Goal: Entertainment & Leisure: Consume media (video, audio)

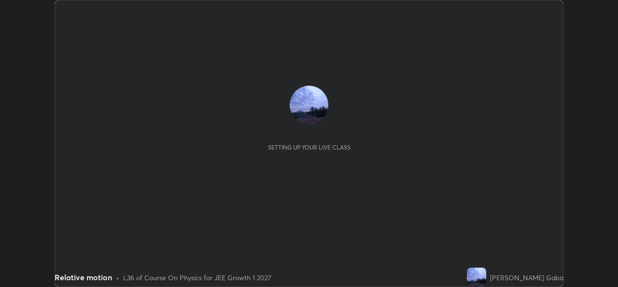
scroll to position [287, 618]
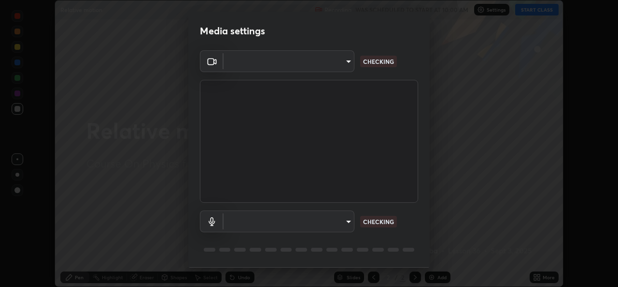
type input "569eda024783435d994141eea561002d0b66ef9bf42ee4150d9e40181b5ade2b"
type input "default"
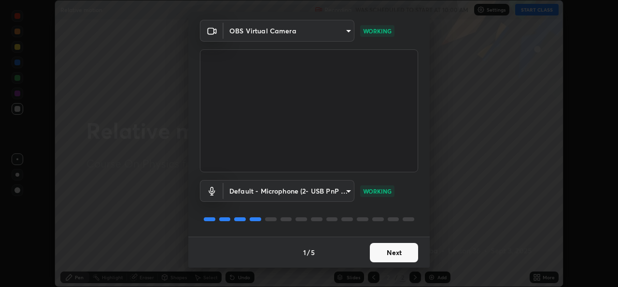
click at [376, 251] on button "Next" at bounding box center [394, 252] width 48 height 19
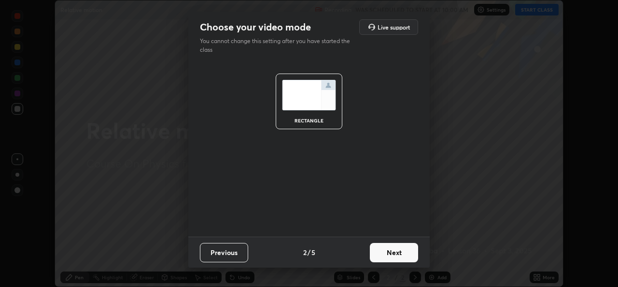
click at [378, 253] on button "Next" at bounding box center [394, 252] width 48 height 19
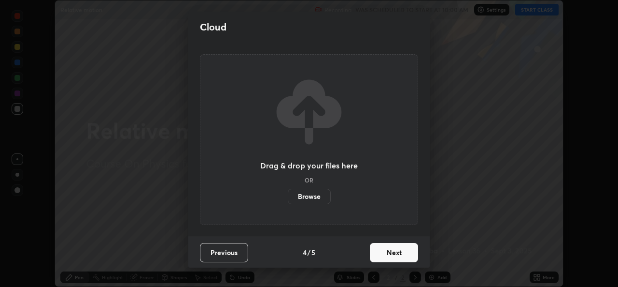
click at [379, 255] on button "Next" at bounding box center [394, 252] width 48 height 19
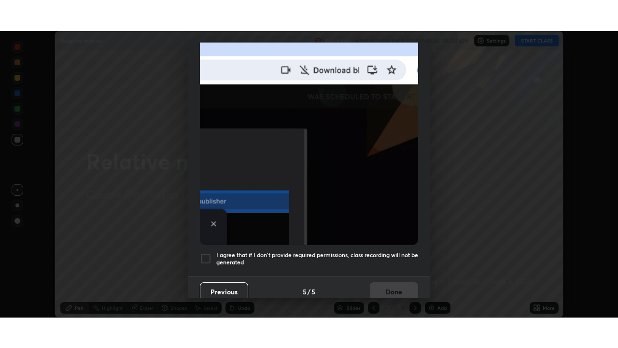
scroll to position [228, 0]
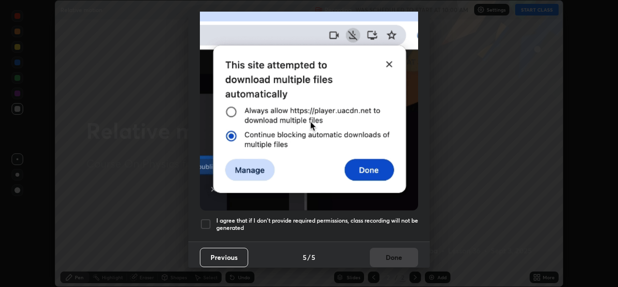
click at [210, 218] on div at bounding box center [206, 224] width 12 height 12
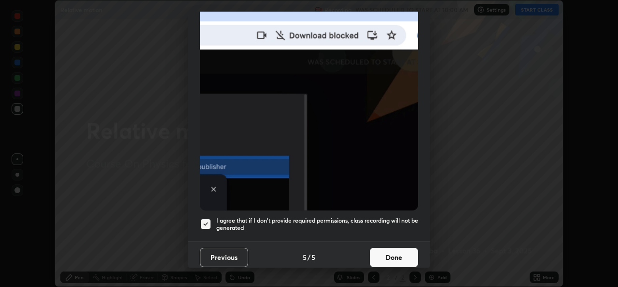
click at [381, 252] on button "Done" at bounding box center [394, 256] width 48 height 19
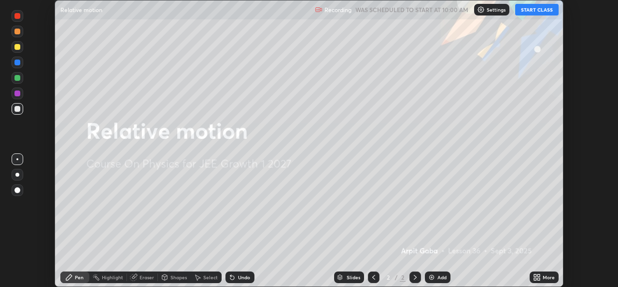
click at [533, 9] on button "START CLASS" at bounding box center [537, 10] width 43 height 12
click at [537, 274] on icon at bounding box center [535, 275] width 2 height 2
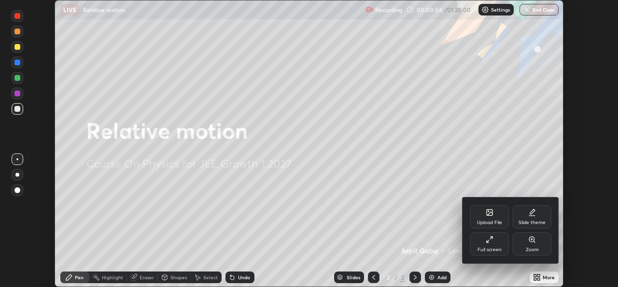
click at [493, 248] on div "Full screen" at bounding box center [490, 249] width 24 height 5
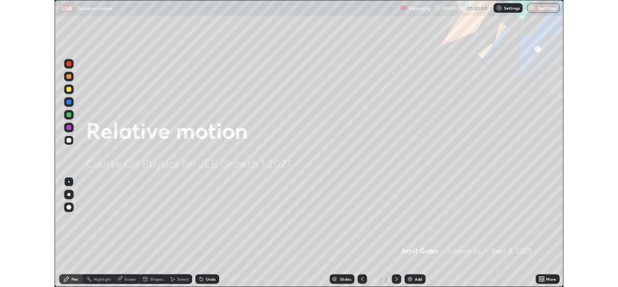
scroll to position [348, 618]
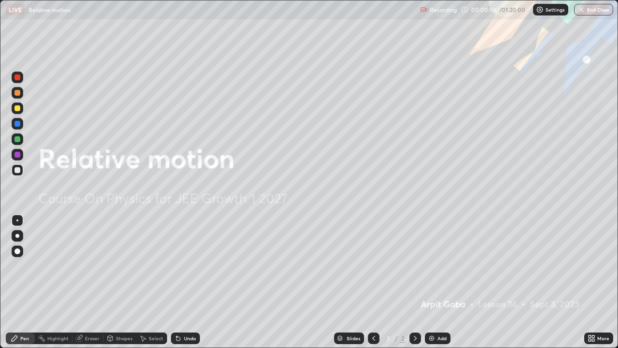
click at [589, 286] on icon at bounding box center [590, 336] width 2 height 2
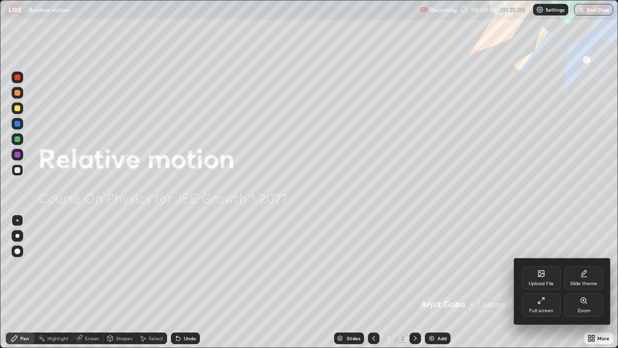
click at [539, 286] on div "Full screen" at bounding box center [541, 304] width 39 height 23
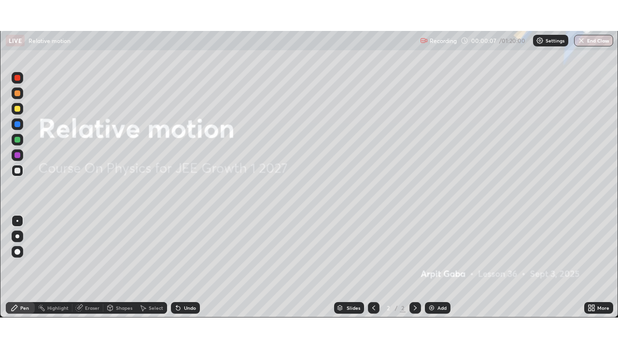
scroll to position [48027, 47695]
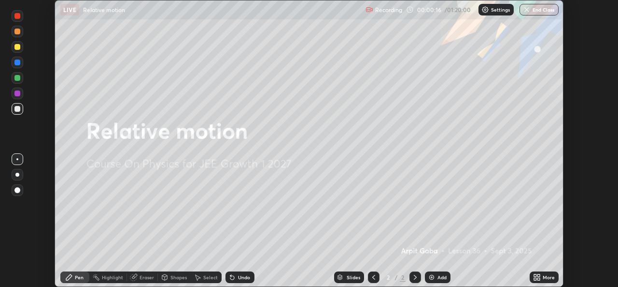
click at [541, 277] on div "More" at bounding box center [544, 277] width 29 height 12
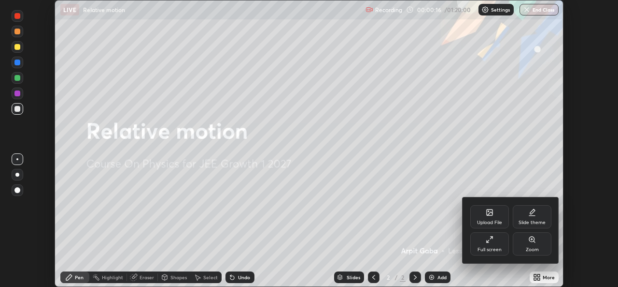
click at [501, 244] on div "Full screen" at bounding box center [490, 243] width 39 height 23
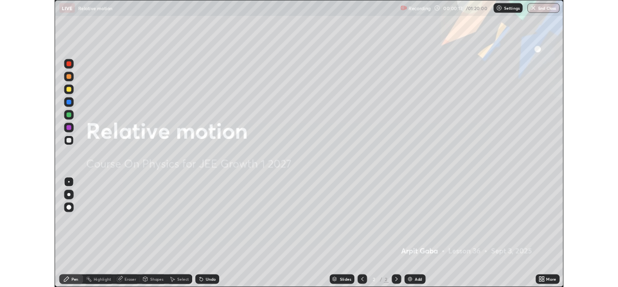
scroll to position [348, 618]
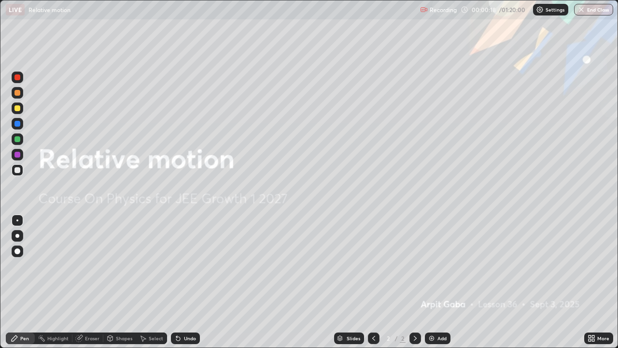
click at [434, 286] on img at bounding box center [432, 338] width 8 height 8
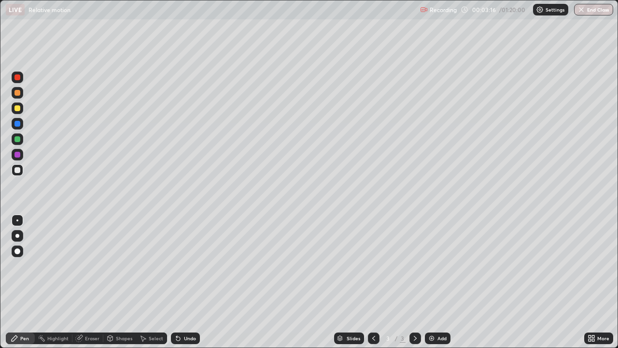
click at [179, 286] on icon at bounding box center [178, 338] width 8 height 8
click at [181, 286] on div "Undo" at bounding box center [185, 338] width 29 height 12
click at [184, 286] on div "Undo" at bounding box center [190, 338] width 12 height 5
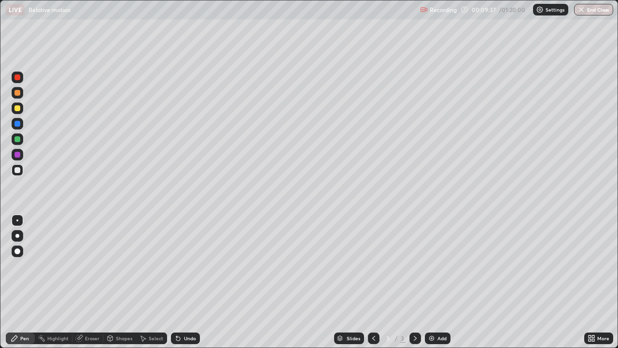
click at [86, 286] on div "Eraser" at bounding box center [92, 338] width 14 height 5
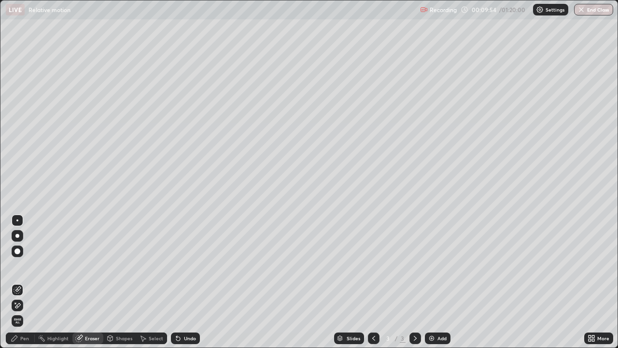
click at [24, 286] on div "Pen" at bounding box center [24, 338] width 9 height 5
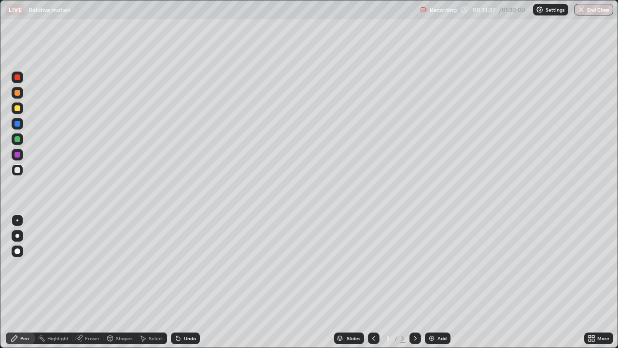
click at [439, 286] on div "Add" at bounding box center [442, 338] width 9 height 5
click at [184, 286] on div "Undo" at bounding box center [190, 338] width 12 height 5
click at [185, 286] on div "Undo" at bounding box center [190, 338] width 12 height 5
click at [186, 286] on div "Undo" at bounding box center [190, 338] width 12 height 5
click at [87, 286] on div "Eraser" at bounding box center [92, 338] width 14 height 5
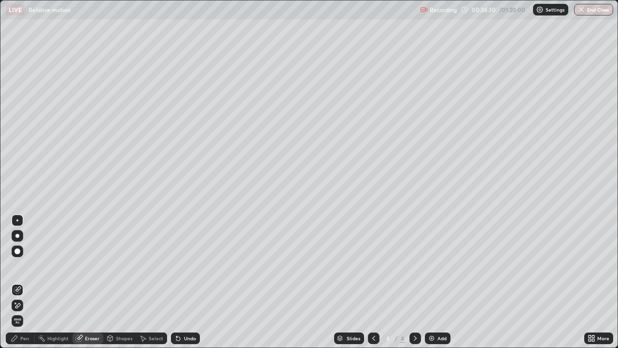
click at [20, 286] on div "Pen" at bounding box center [20, 338] width 29 height 12
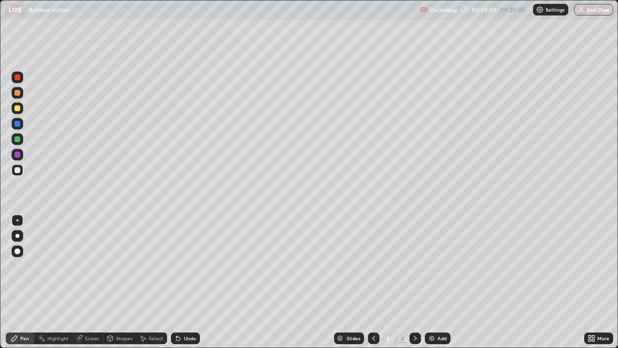
click at [94, 286] on div "Eraser" at bounding box center [87, 338] width 31 height 12
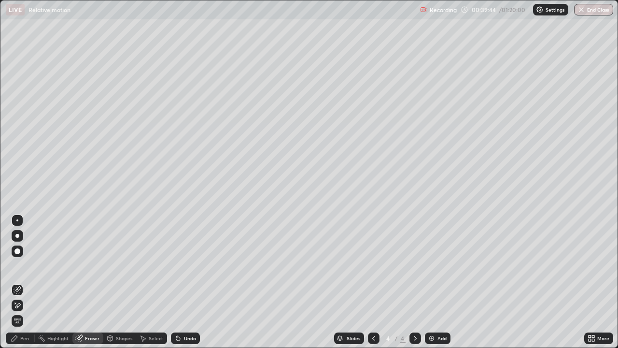
click at [26, 286] on div "Pen" at bounding box center [24, 338] width 9 height 5
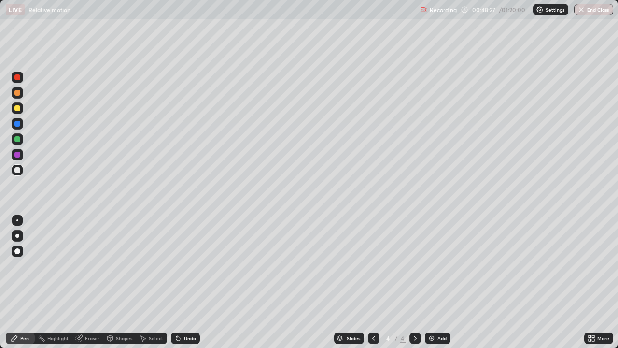
click at [184, 286] on div "Undo" at bounding box center [185, 338] width 29 height 12
click at [184, 286] on div "Undo" at bounding box center [190, 338] width 12 height 5
click at [435, 286] on div "Add" at bounding box center [438, 338] width 26 height 12
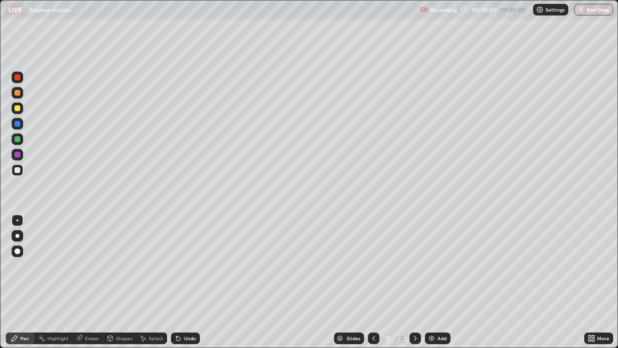
click at [178, 286] on icon at bounding box center [178, 338] width 8 height 8
click at [184, 286] on div "Undo" at bounding box center [190, 338] width 12 height 5
click at [182, 286] on div "Undo" at bounding box center [185, 338] width 29 height 12
click at [186, 286] on div "Undo" at bounding box center [190, 338] width 12 height 5
click at [182, 286] on div "Undo" at bounding box center [185, 338] width 29 height 12
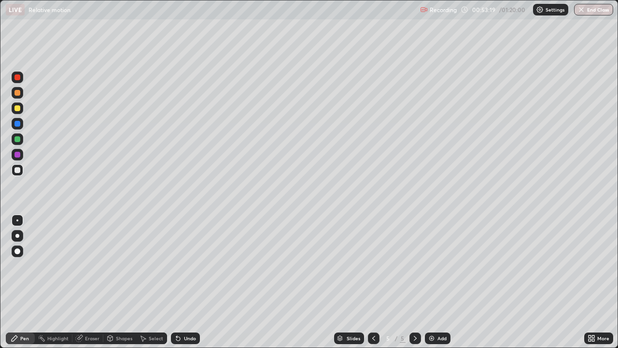
click at [181, 286] on div "Undo" at bounding box center [185, 338] width 29 height 12
click at [182, 286] on div "Undo" at bounding box center [185, 338] width 29 height 12
click at [181, 286] on div "Undo" at bounding box center [185, 338] width 29 height 12
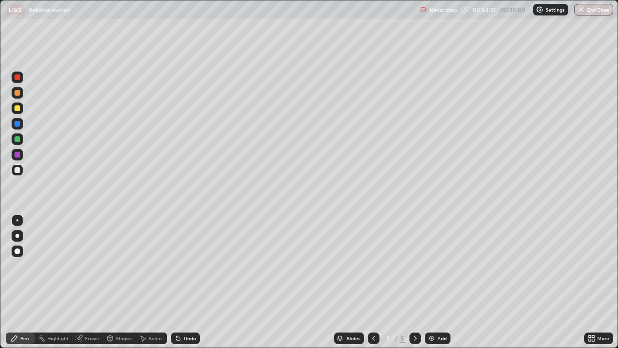
click at [182, 286] on div "Undo" at bounding box center [185, 338] width 29 height 12
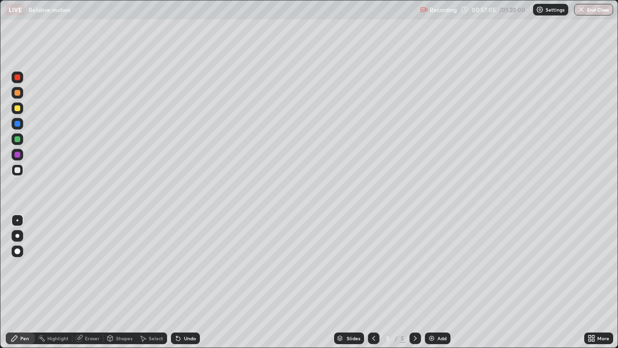
click at [189, 286] on div "Undo" at bounding box center [190, 338] width 12 height 5
click at [184, 286] on div "Undo" at bounding box center [190, 338] width 12 height 5
click at [183, 286] on div "Undo" at bounding box center [185, 338] width 29 height 12
click at [187, 286] on div "Undo" at bounding box center [190, 338] width 12 height 5
click at [185, 286] on div "Undo" at bounding box center [190, 338] width 12 height 5
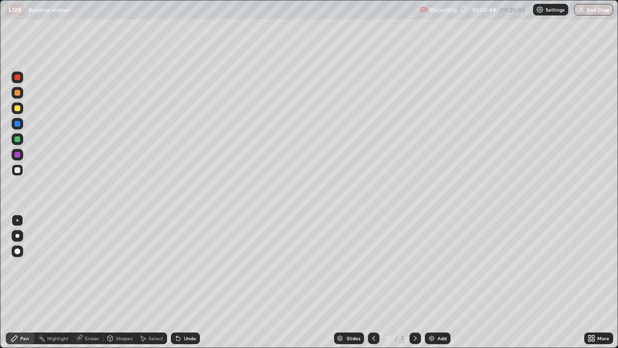
click at [185, 286] on div "Undo" at bounding box center [190, 338] width 12 height 5
click at [186, 286] on div "Undo" at bounding box center [190, 338] width 12 height 5
click at [434, 286] on img at bounding box center [432, 338] width 8 height 8
click at [87, 286] on div "Eraser" at bounding box center [92, 338] width 14 height 5
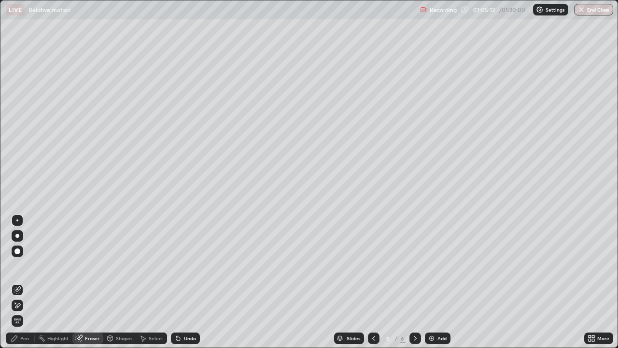
click at [24, 286] on div "Pen" at bounding box center [24, 338] width 9 height 5
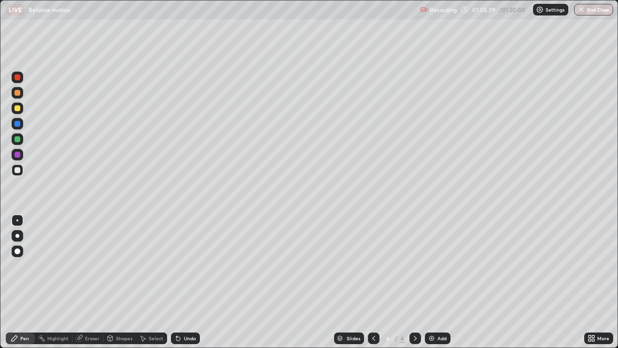
click at [150, 286] on div "Select" at bounding box center [156, 338] width 14 height 5
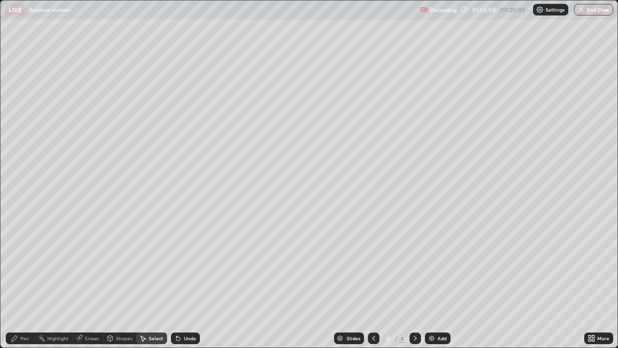
click at [124, 286] on div "Shapes" at bounding box center [119, 338] width 33 height 12
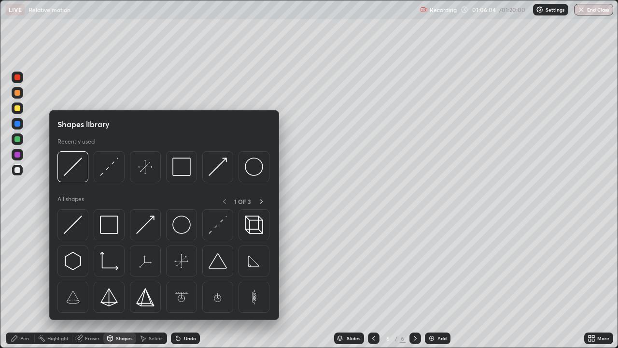
click at [146, 286] on icon at bounding box center [143, 338] width 8 height 8
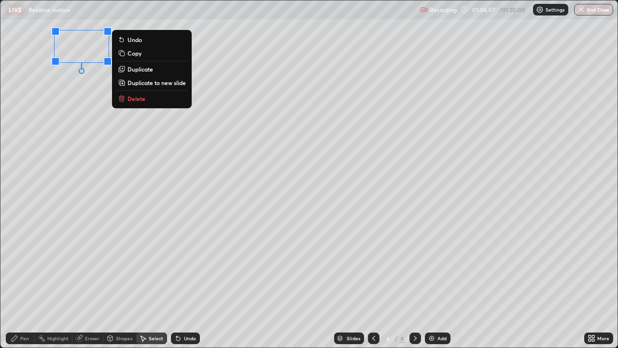
click at [143, 98] on p "Delete" at bounding box center [137, 99] width 18 height 8
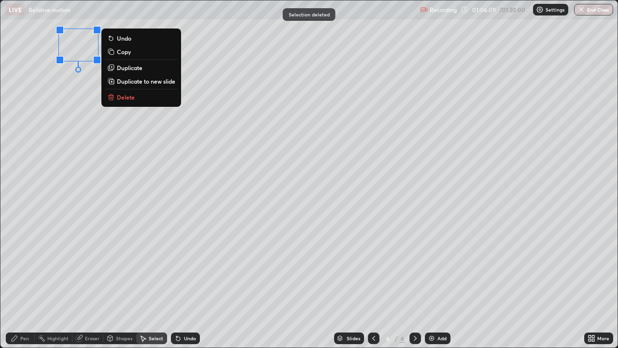
click at [127, 98] on p "Delete" at bounding box center [126, 97] width 18 height 8
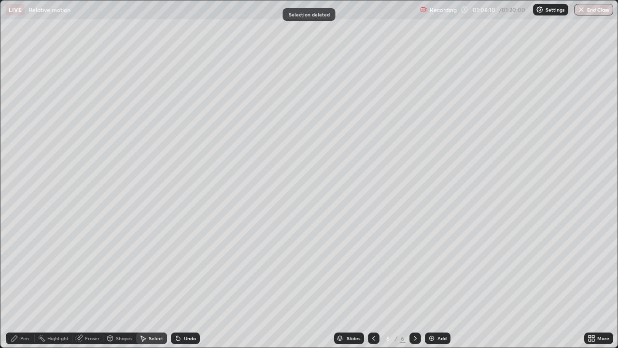
click at [18, 286] on div "Pen" at bounding box center [20, 338] width 29 height 12
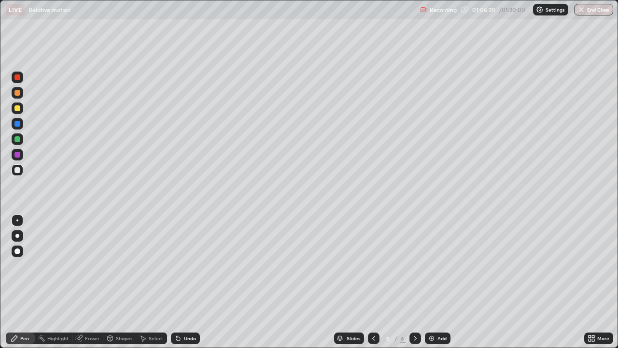
click at [18, 172] on div at bounding box center [17, 170] width 6 height 6
click at [190, 286] on div "Undo" at bounding box center [190, 338] width 12 height 5
click at [187, 286] on div "Undo" at bounding box center [190, 338] width 12 height 5
click at [185, 286] on div "Undo" at bounding box center [185, 338] width 29 height 12
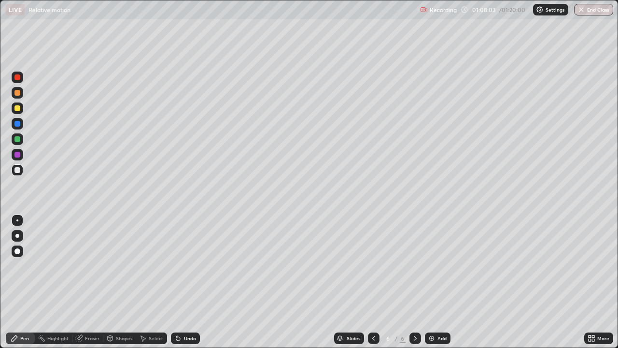
click at [185, 286] on div "Undo" at bounding box center [185, 338] width 29 height 12
click at [181, 286] on div "Undo" at bounding box center [185, 338] width 29 height 12
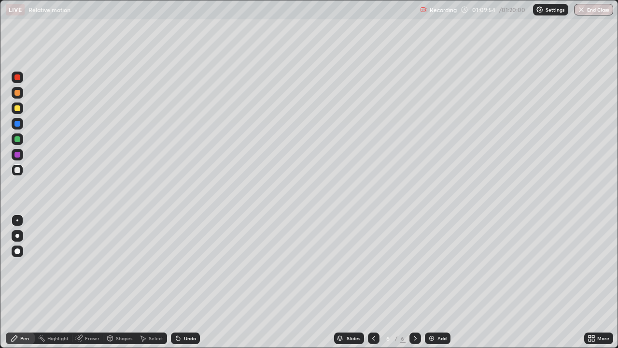
click at [181, 286] on div "Undo" at bounding box center [185, 338] width 29 height 12
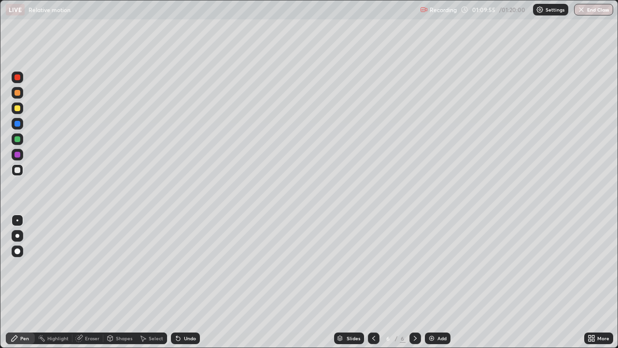
click at [181, 286] on div "Undo" at bounding box center [185, 338] width 29 height 12
click at [184, 286] on div "Undo" at bounding box center [190, 338] width 12 height 5
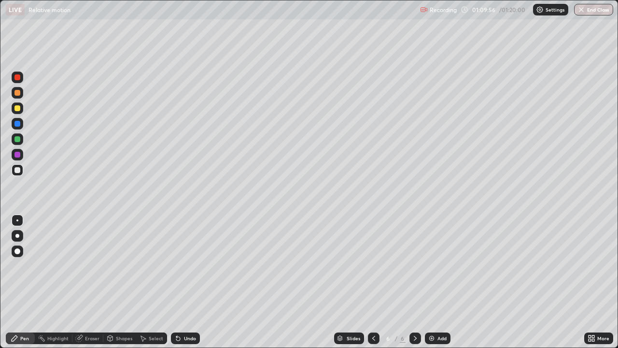
click at [184, 286] on div "Undo" at bounding box center [190, 338] width 12 height 5
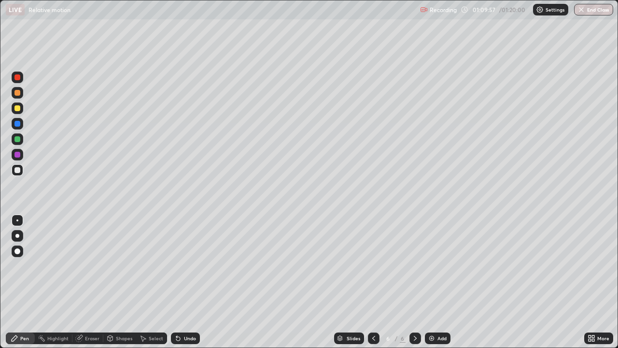
click at [183, 286] on div "Undo" at bounding box center [185, 338] width 29 height 12
click at [184, 286] on div "Undo" at bounding box center [190, 338] width 12 height 5
click at [183, 286] on div "Undo" at bounding box center [185, 338] width 29 height 12
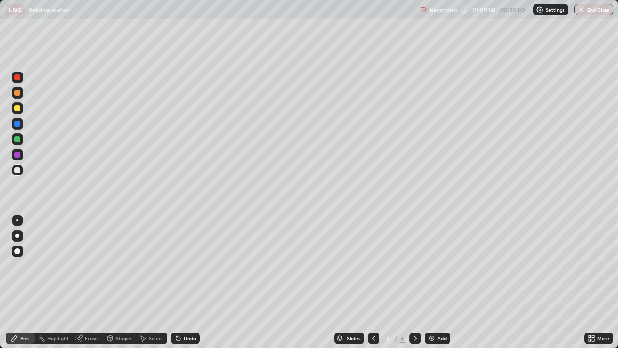
click at [183, 286] on div "Undo" at bounding box center [185, 338] width 29 height 12
click at [182, 286] on div "Undo" at bounding box center [185, 338] width 29 height 12
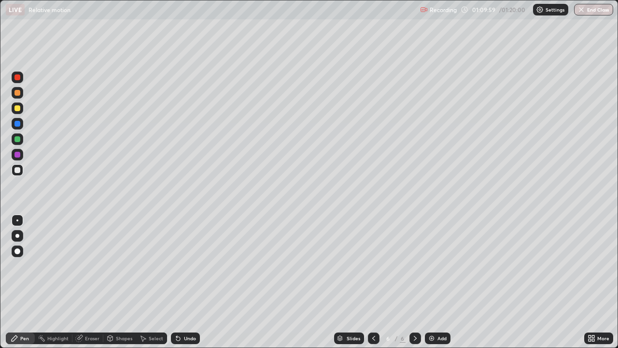
click at [182, 286] on div "Undo" at bounding box center [185, 338] width 29 height 12
click at [180, 286] on div "Undo" at bounding box center [185, 338] width 29 height 12
click at [440, 286] on div "Add" at bounding box center [442, 338] width 9 height 5
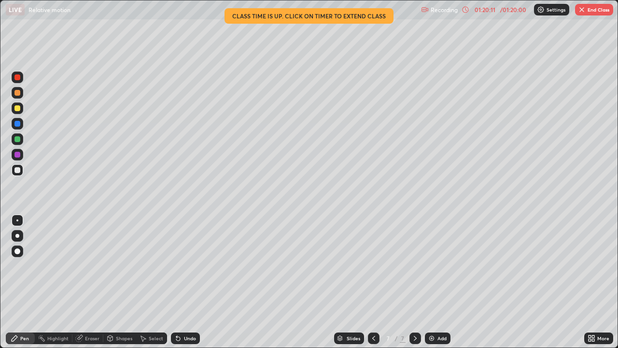
click at [373, 286] on icon at bounding box center [373, 338] width 3 height 5
click at [414, 286] on icon at bounding box center [416, 338] width 8 height 8
click at [373, 286] on icon at bounding box center [374, 338] width 8 height 8
click at [415, 286] on div at bounding box center [416, 338] width 12 height 12
click at [590, 8] on button "End Class" at bounding box center [594, 10] width 38 height 12
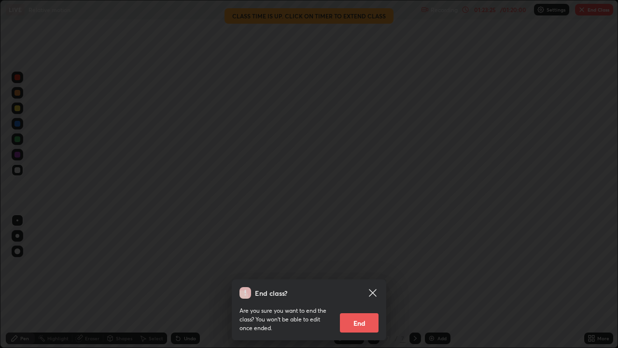
click at [353, 286] on button "End" at bounding box center [359, 322] width 39 height 19
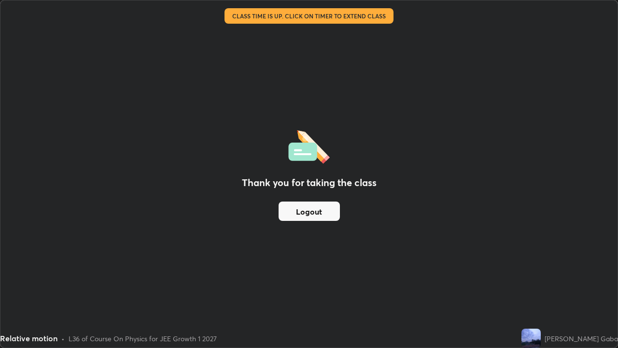
click at [319, 205] on button "Logout" at bounding box center [309, 210] width 61 height 19
click at [319, 209] on button "Logout" at bounding box center [309, 210] width 61 height 19
click at [301, 211] on button "Logout" at bounding box center [309, 210] width 61 height 19
click at [308, 215] on button "Logout" at bounding box center [309, 210] width 61 height 19
click at [305, 215] on button "Logout" at bounding box center [309, 210] width 61 height 19
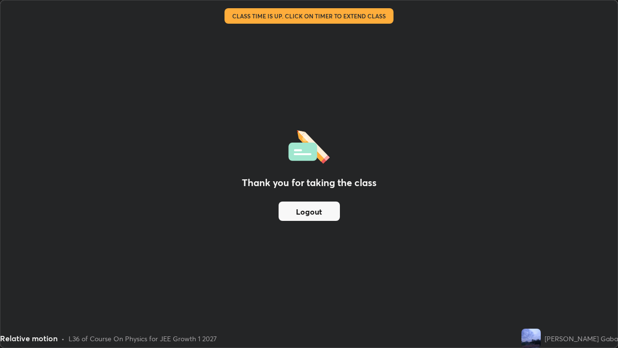
click at [305, 215] on button "Logout" at bounding box center [309, 210] width 61 height 19
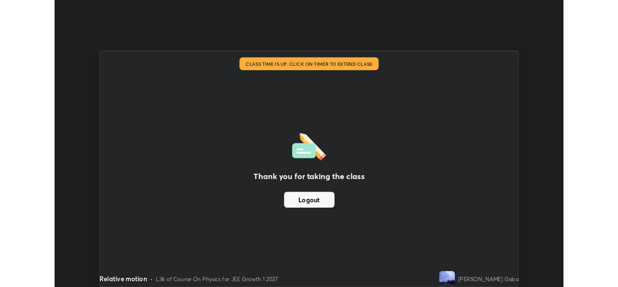
scroll to position [48027, 47695]
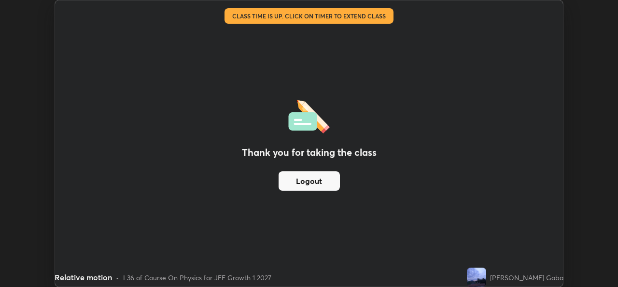
click at [324, 187] on button "Logout" at bounding box center [309, 180] width 61 height 19
click at [322, 183] on button "Logout" at bounding box center [309, 180] width 61 height 19
